Goal: Information Seeking & Learning: Learn about a topic

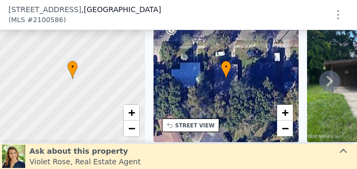
scroll to position [51, 0]
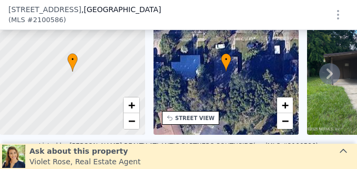
click at [327, 72] on icon at bounding box center [329, 73] width 21 height 21
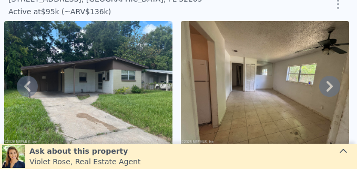
scroll to position [0, 0]
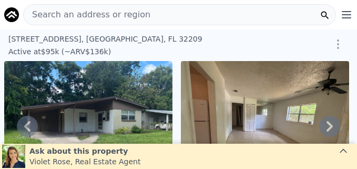
click at [138, 12] on div "Search an address or region" at bounding box center [179, 14] width 313 height 21
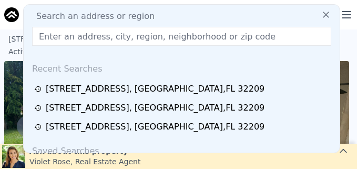
type input "[STREET_ADDRESS]"
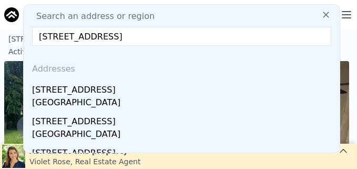
drag, startPoint x: 193, startPoint y: 38, endPoint x: 15, endPoint y: 34, distance: 178.2
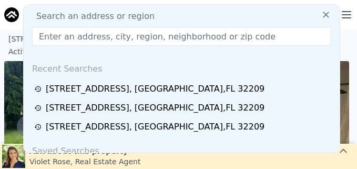
click at [144, 42] on input "text" at bounding box center [181, 36] width 299 height 19
paste input "[STREET_ADDRESS]"
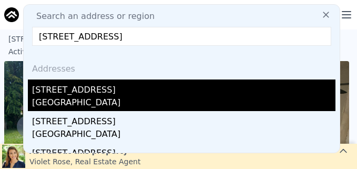
type input "[STREET_ADDRESS]"
click at [80, 96] on div "[STREET_ADDRESS]" at bounding box center [183, 87] width 303 height 17
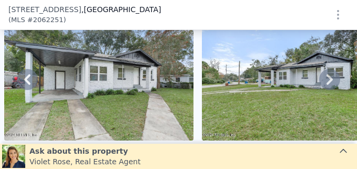
scroll to position [51, 0]
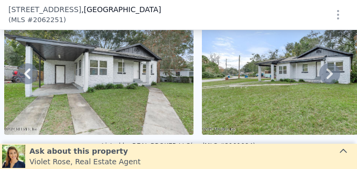
click at [113, 79] on img at bounding box center [98, 71] width 189 height 126
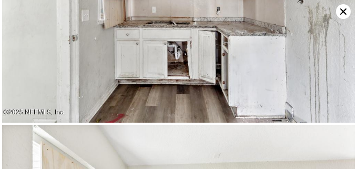
scroll to position [1002, 0]
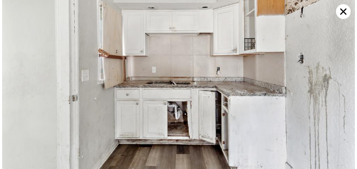
click at [345, 11] on icon at bounding box center [343, 11] width 15 height 15
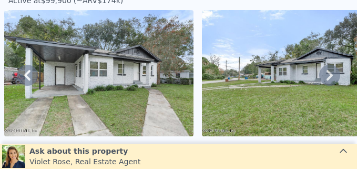
scroll to position [26, 0]
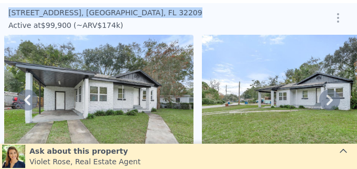
drag, startPoint x: 8, startPoint y: 13, endPoint x: 138, endPoint y: 15, distance: 130.3
click at [138, 15] on div "[STREET_ADDRESS] Active at $99,900 (~ARV $174k ) $99,900 Active Listing $174,00…" at bounding box center [178, 19] width 357 height 32
drag, startPoint x: 138, startPoint y: 15, endPoint x: 126, endPoint y: 13, distance: 12.3
copy div "[STREET_ADDRESS]"
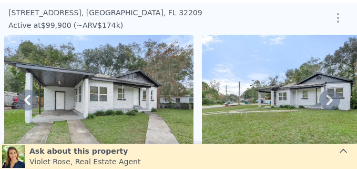
click at [189, 24] on div "Active at $99,900 (~ARV $174k )" at bounding box center [147, 24] width 279 height 13
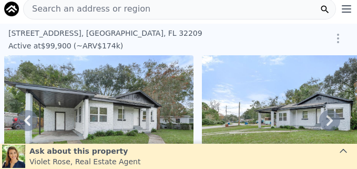
scroll to position [0, 0]
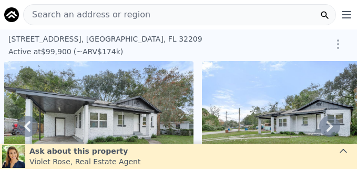
click at [153, 20] on div "Search an address or region" at bounding box center [179, 14] width 313 height 21
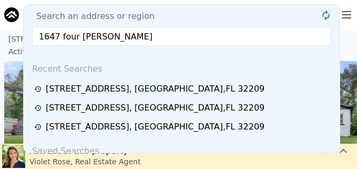
click at [100, 36] on input "1647 four [PERSON_NAME]" at bounding box center [181, 36] width 299 height 19
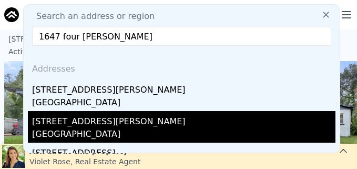
type input "1647 four [PERSON_NAME]"
click at [102, 130] on div "[GEOGRAPHIC_DATA]" at bounding box center [183, 135] width 303 height 15
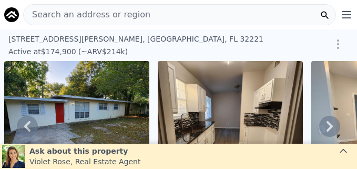
click at [251, 37] on div "[STREET_ADDRESS][PERSON_NAME]" at bounding box center [145, 39] width 275 height 11
click at [257, 42] on div "[STREET_ADDRESS][PERSON_NAME]" at bounding box center [145, 39] width 275 height 11
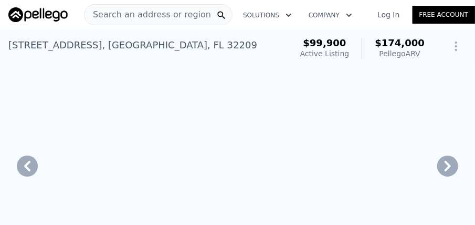
type input "828"
type input "1291"
type input "6969.6"
type input "12196.8"
type input "$ 174,000"
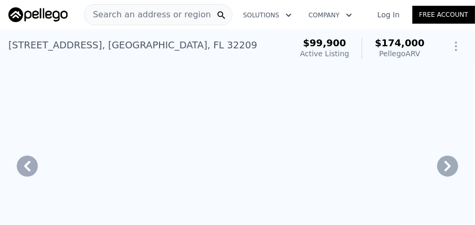
type input "$ 35,001"
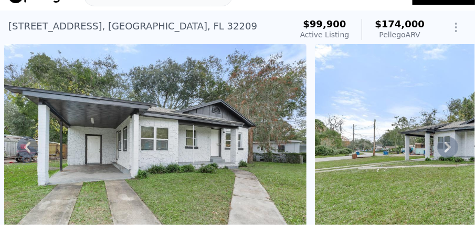
scroll to position [35, 0]
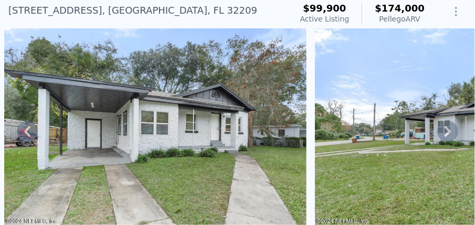
click at [136, 134] on img at bounding box center [155, 129] width 303 height 202
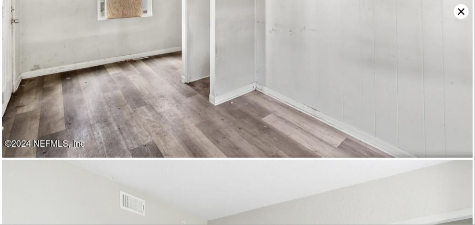
scroll to position [1964, 0]
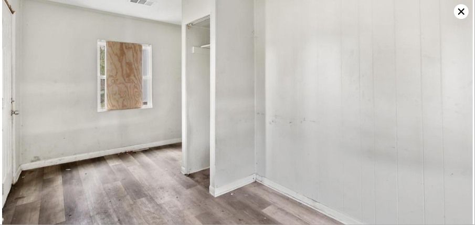
click at [356, 24] on img at bounding box center [237, 92] width 471 height 314
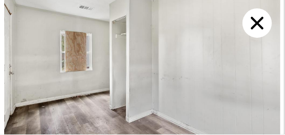
scroll to position [581, 0]
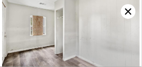
click at [128, 14] on icon at bounding box center [128, 11] width 15 height 15
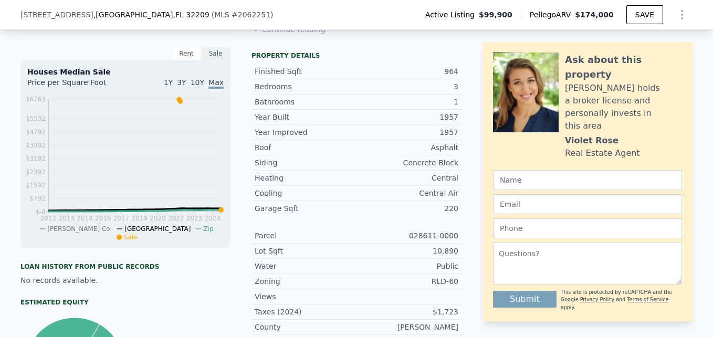
scroll to position [239, 0]
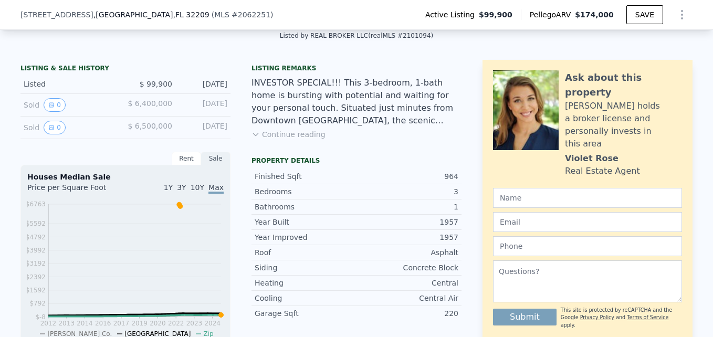
click at [295, 140] on button "Continue reading" at bounding box center [289, 134] width 74 height 11
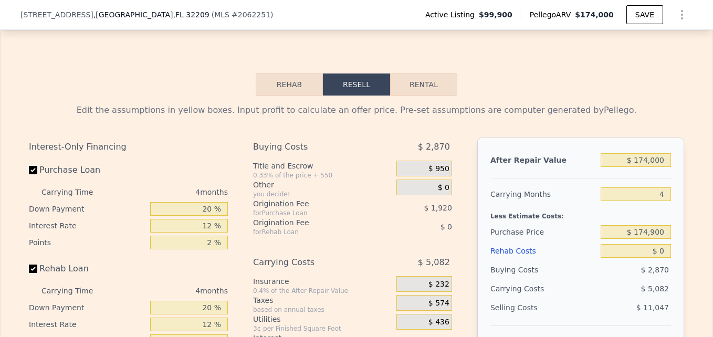
scroll to position [1657, 0]
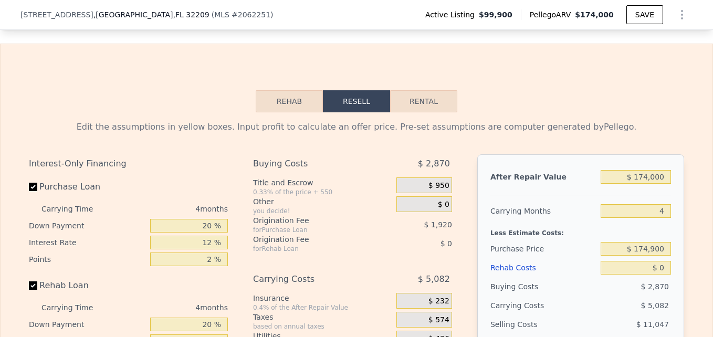
click at [284, 90] on button "Rehab" at bounding box center [289, 101] width 67 height 22
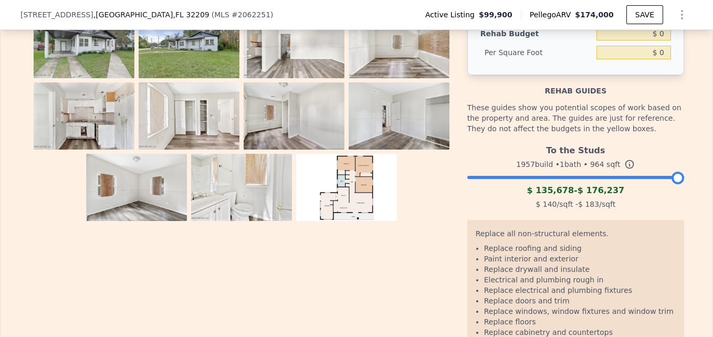
scroll to position [1814, 0]
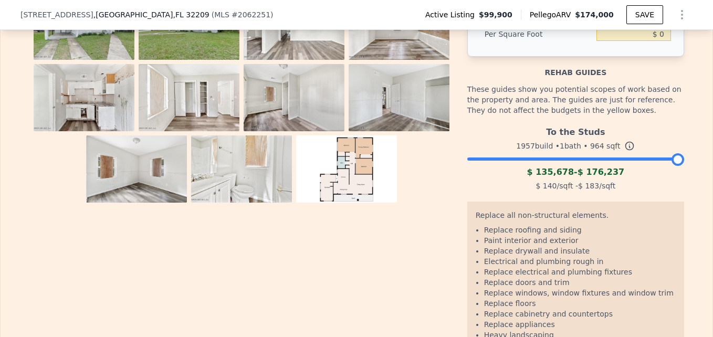
click at [356, 153] on div at bounding box center [576, 156] width 217 height 6
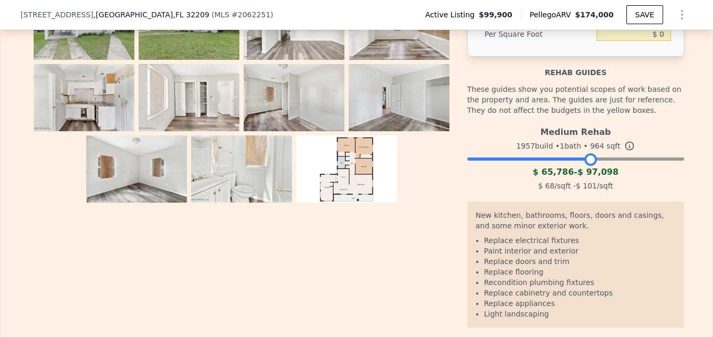
click at [356, 153] on div at bounding box center [576, 156] width 217 height 6
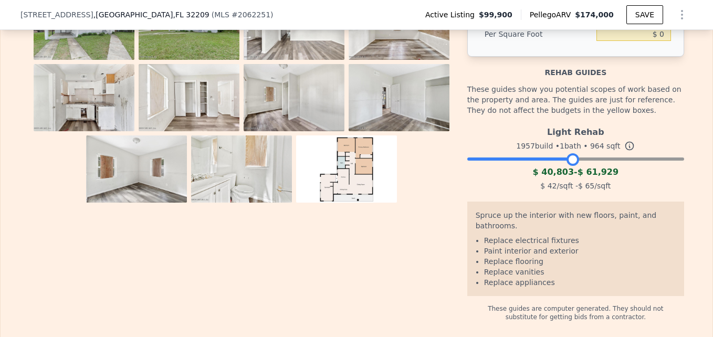
click at [356, 153] on div at bounding box center [576, 156] width 217 height 6
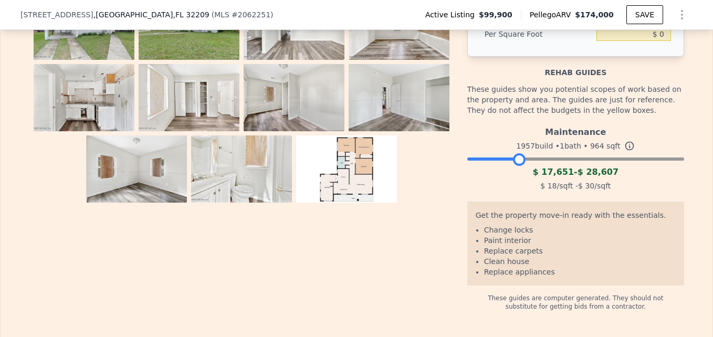
click at [356, 153] on div at bounding box center [576, 156] width 217 height 6
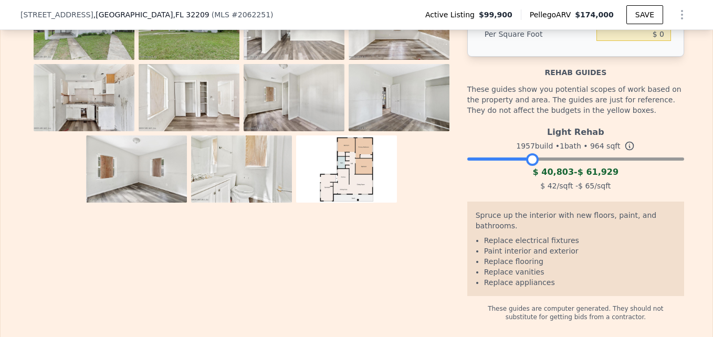
click at [356, 168] on li "Replace electrical fixtures" at bounding box center [580, 240] width 192 height 11
click at [356, 168] on li "Paint interior and exterior" at bounding box center [580, 251] width 192 height 11
drag, startPoint x: 564, startPoint y: 217, endPoint x: 526, endPoint y: 225, distance: 38.5
click at [356, 168] on ul "Replace electrical fixtures Paint interior and exterior Replace flooring Replac…" at bounding box center [576, 261] width 200 height 53
click at [211, 96] on img at bounding box center [189, 97] width 101 height 67
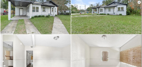
scroll to position [0, 0]
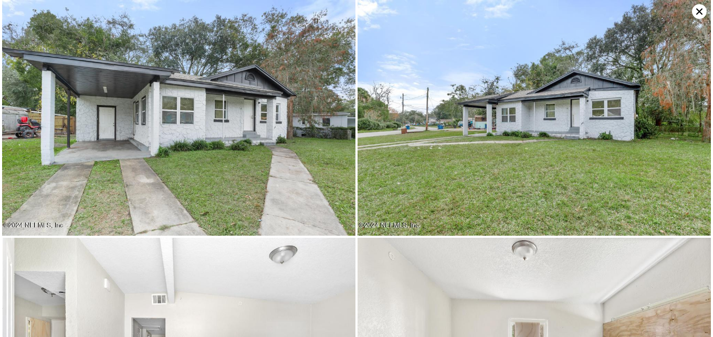
click at [327, 111] on img at bounding box center [179, 118] width 354 height 236
click at [292, 119] on img at bounding box center [179, 118] width 354 height 236
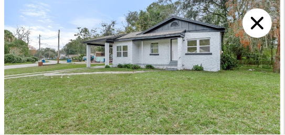
scroll to position [114, 0]
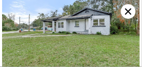
click at [87, 43] on img at bounding box center [71, 26] width 138 height 92
click at [131, 11] on icon at bounding box center [128, 11] width 15 height 15
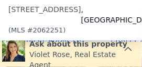
click at [89, 20] on div "[STREET_ADDRESS] ( MLS # 2062251 )" at bounding box center [87, 20] width 159 height 32
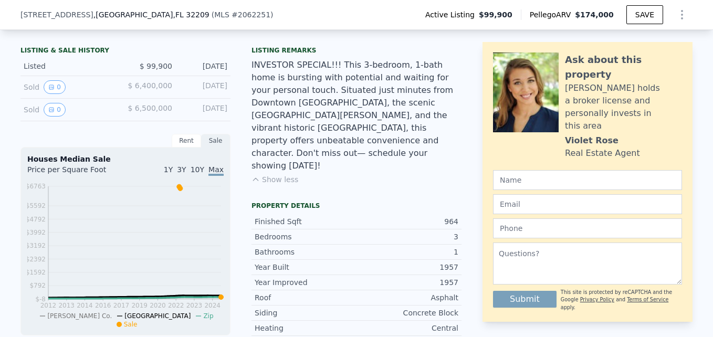
scroll to position [263, 0]
